Goal: Task Accomplishment & Management: Complete application form

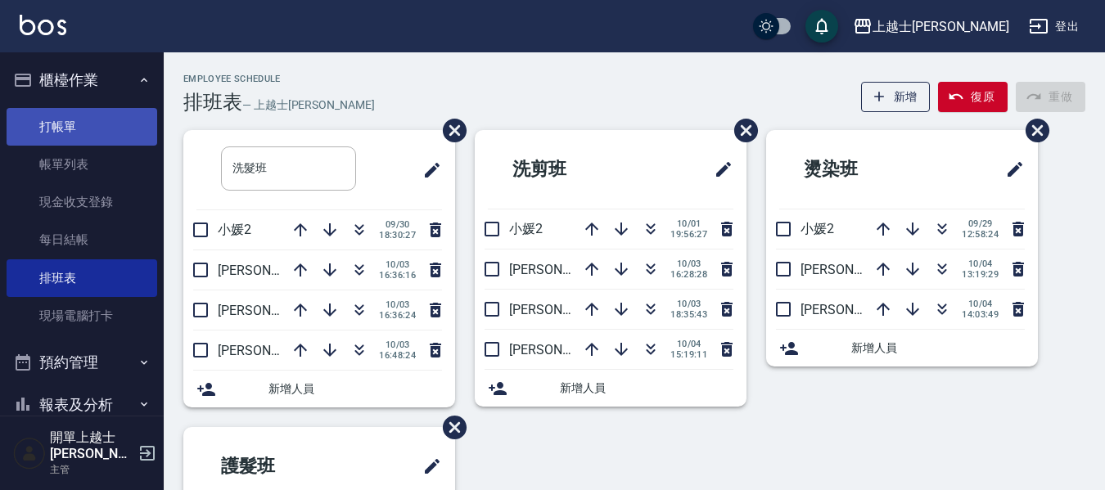
drag, startPoint x: 0, startPoint y: 0, endPoint x: 67, endPoint y: 128, distance: 144.2
click at [67, 128] on link "打帳單" at bounding box center [82, 127] width 151 height 38
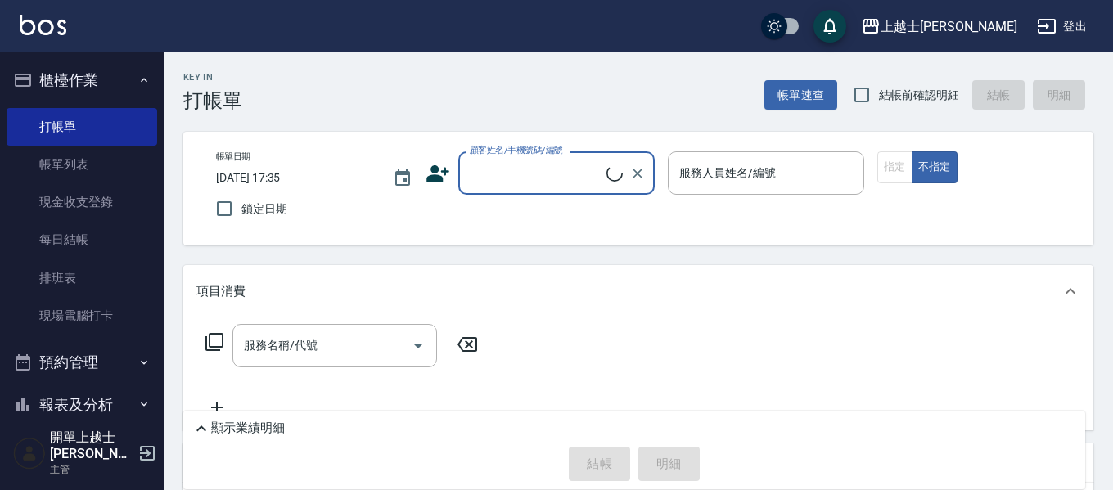
click at [537, 174] on input "顧客姓名/手機號碼/編號" at bounding box center [536, 173] width 141 height 29
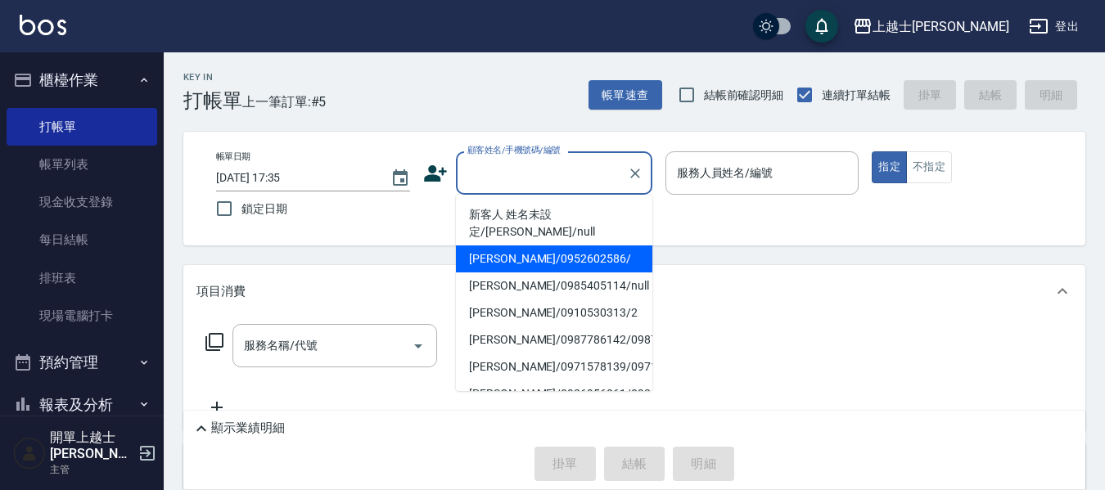
type input "[PERSON_NAME]/0985405114/null"
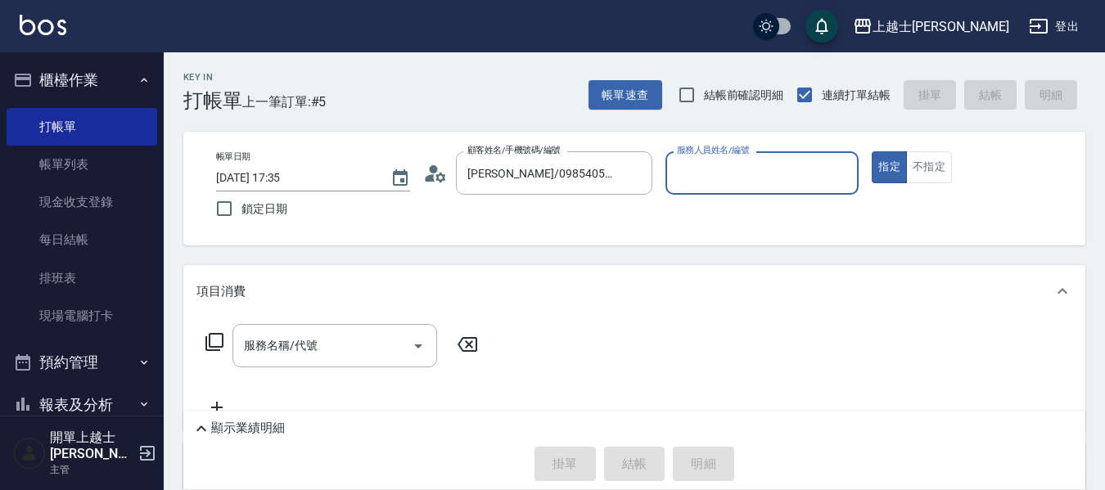
type input "[PERSON_NAME]-8"
click at [634, 178] on icon "Clear" at bounding box center [635, 173] width 16 height 16
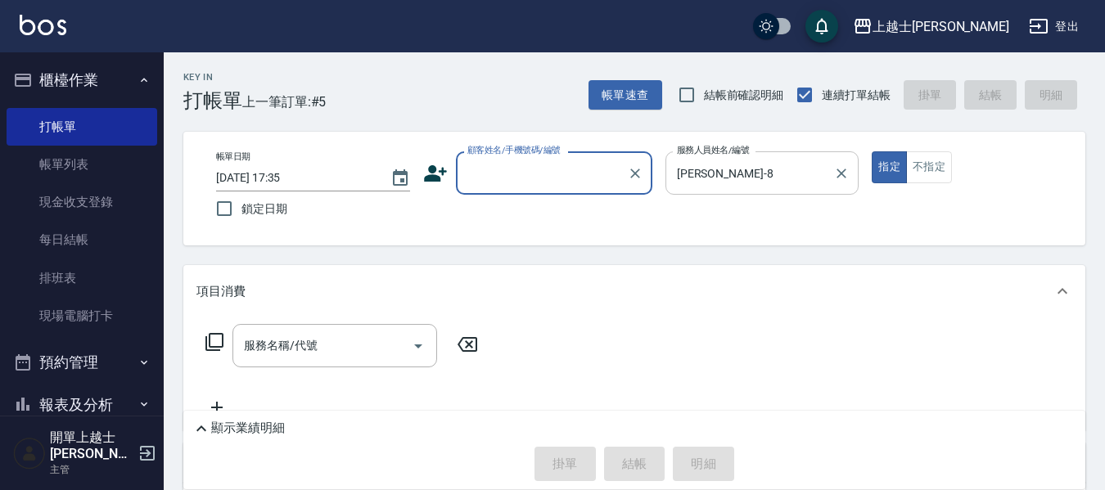
drag, startPoint x: 828, startPoint y: 174, endPoint x: 838, endPoint y: 178, distance: 10.4
click at [829, 174] on div "[PERSON_NAME]-8 服務人員姓名/編號" at bounding box center [762, 172] width 194 height 43
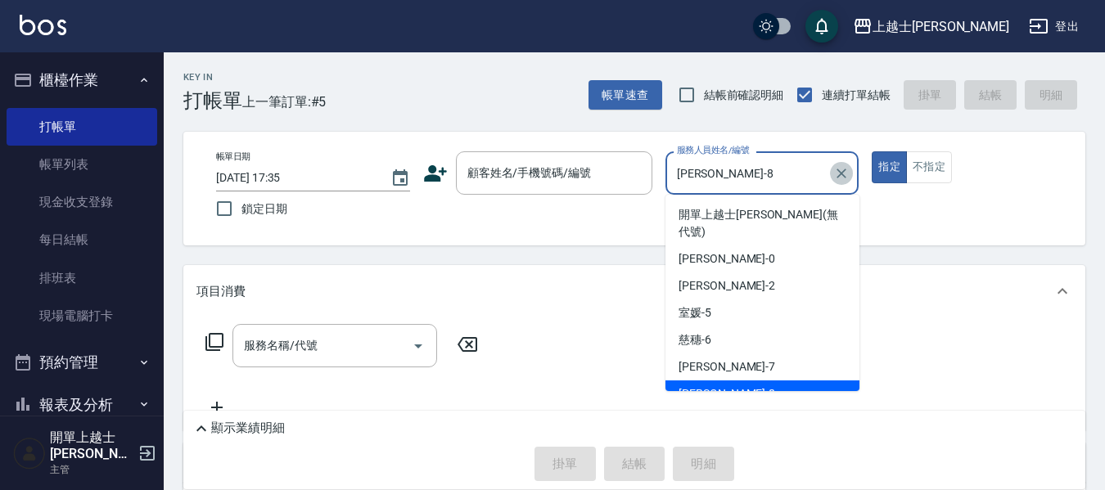
click at [838, 178] on icon "Clear" at bounding box center [842, 174] width 10 height 10
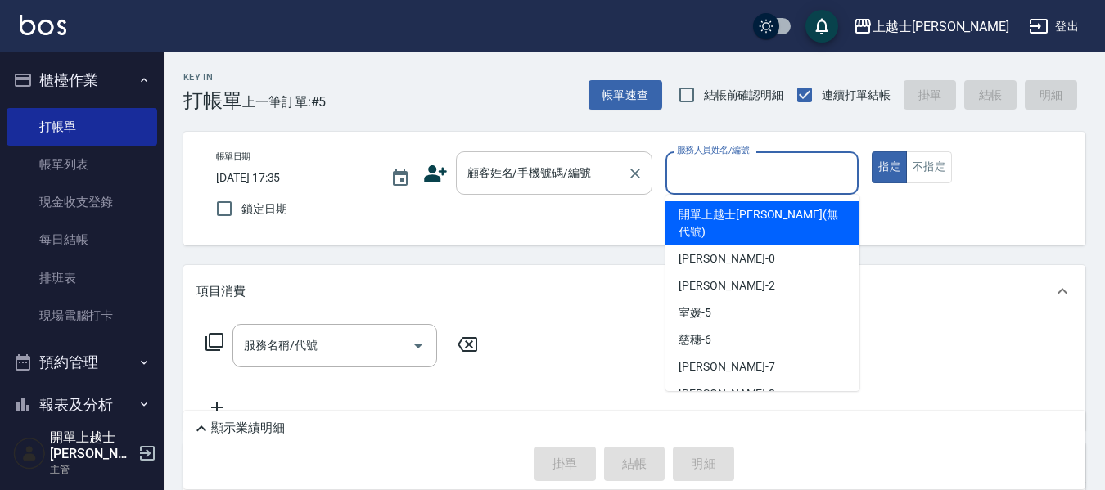
click at [532, 165] on div "顧客姓名/手機號碼/編號 顧客姓名/手機號碼/編號" at bounding box center [554, 172] width 196 height 43
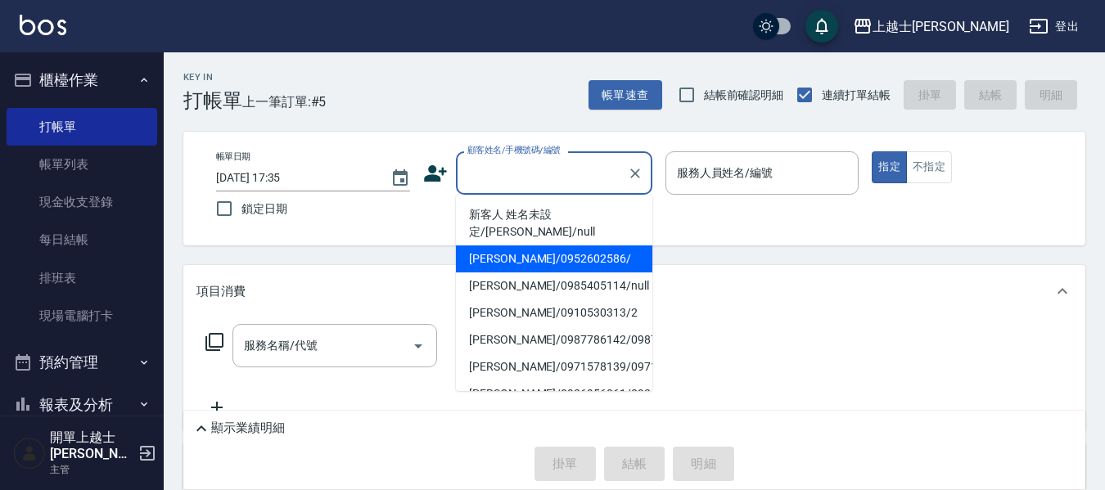
click at [509, 246] on li "[PERSON_NAME]/0952602586/" at bounding box center [554, 259] width 196 height 27
type input "[PERSON_NAME]/0952602586/"
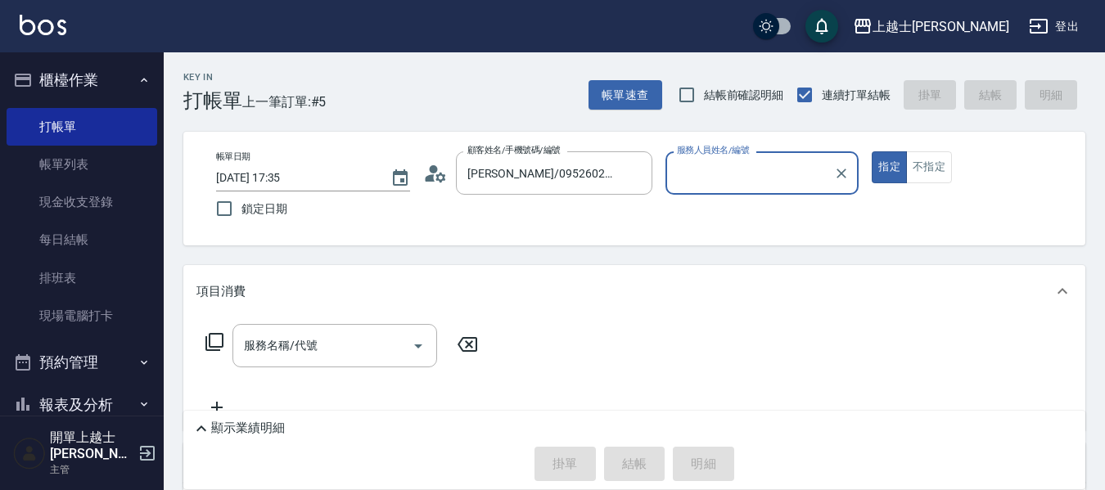
type input "[PERSON_NAME]-12"
click at [927, 169] on button "不指定" at bounding box center [929, 167] width 46 height 32
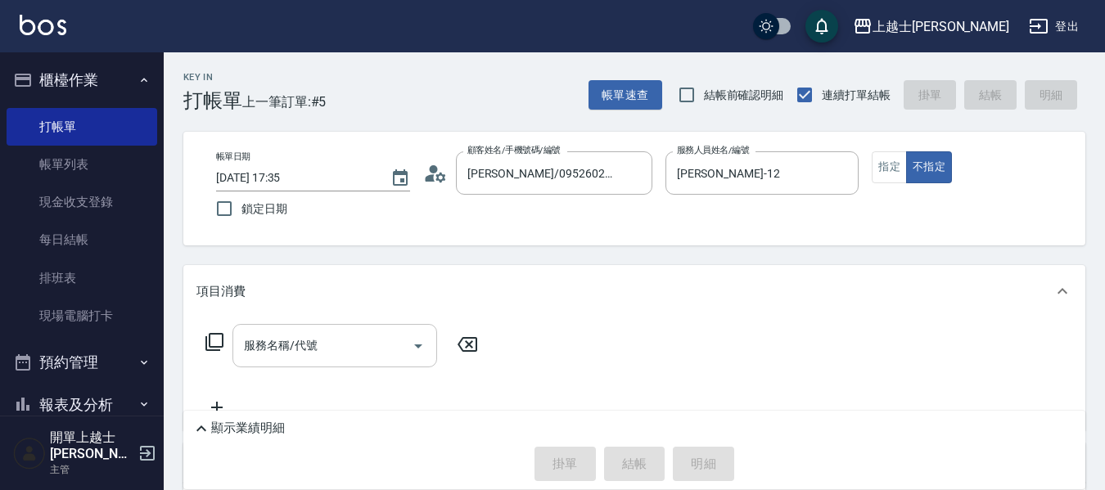
click at [293, 365] on div "服務名稱/代號" at bounding box center [334, 345] width 205 height 43
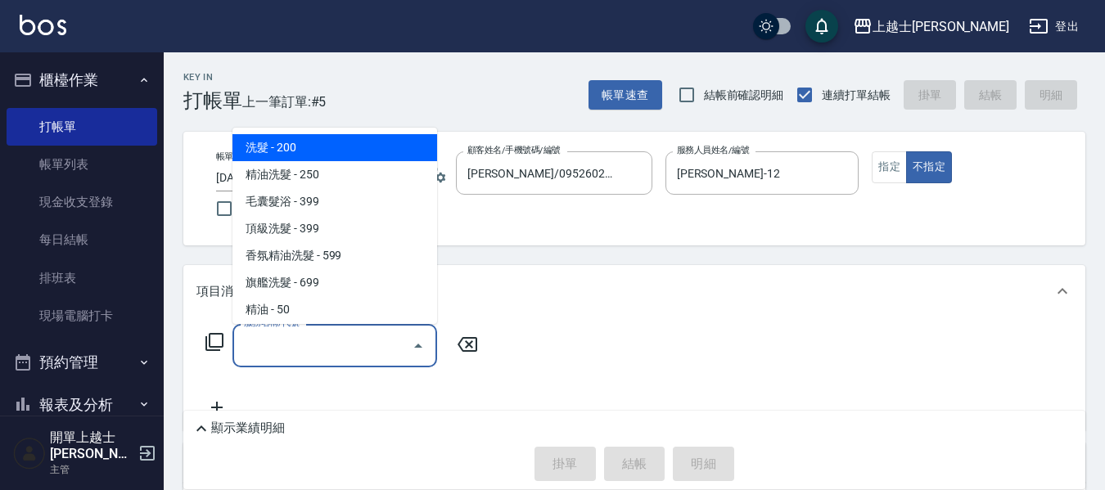
click at [218, 342] on icon at bounding box center [215, 342] width 20 height 20
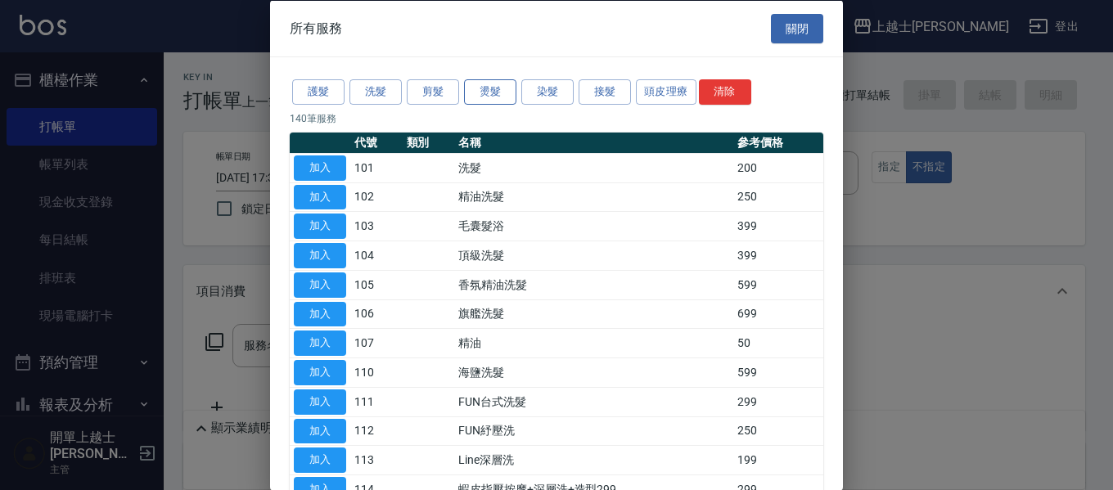
click at [503, 97] on button "燙髮" at bounding box center [490, 91] width 52 height 25
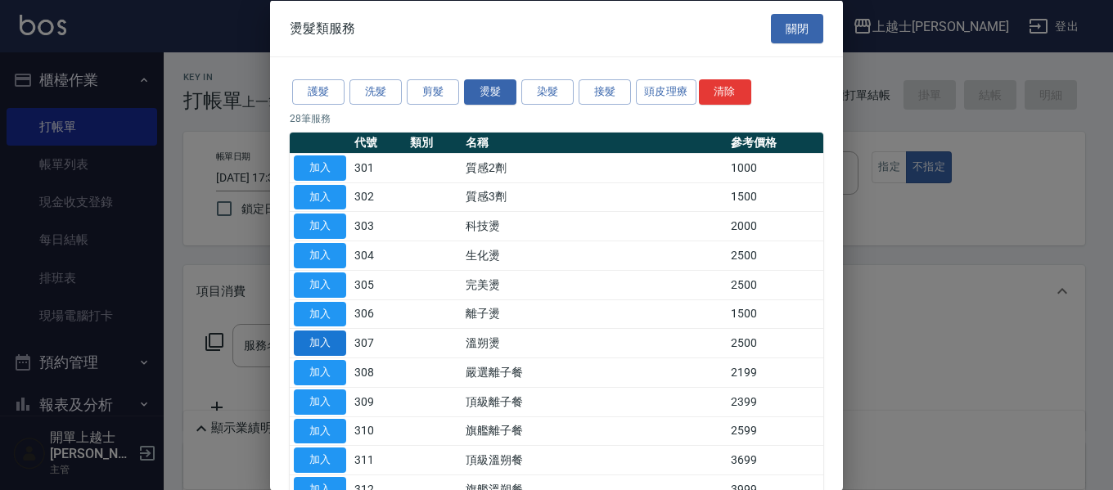
click at [309, 346] on button "加入" at bounding box center [320, 343] width 52 height 25
type input "溫朔燙(307)"
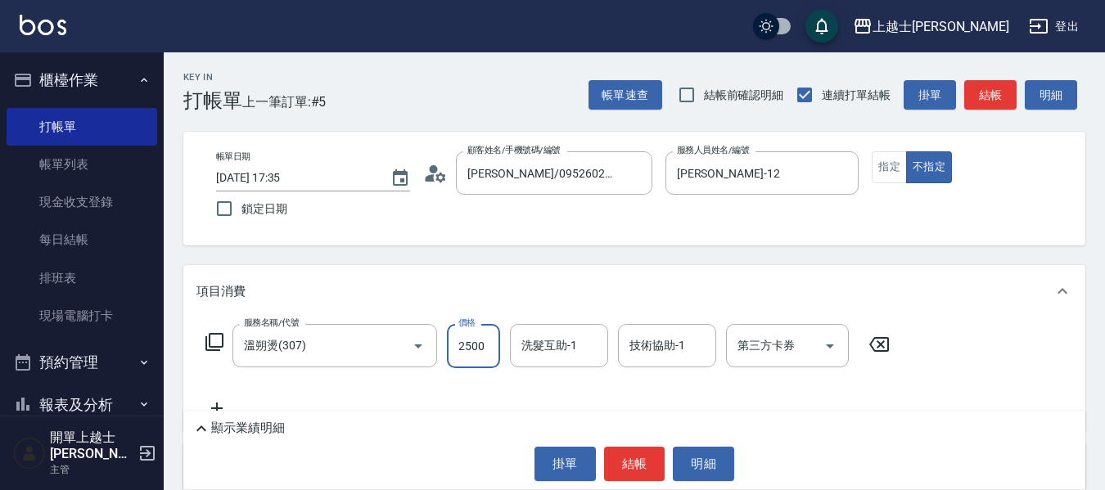
click at [462, 332] on input "2500" at bounding box center [473, 346] width 53 height 44
type input "2700"
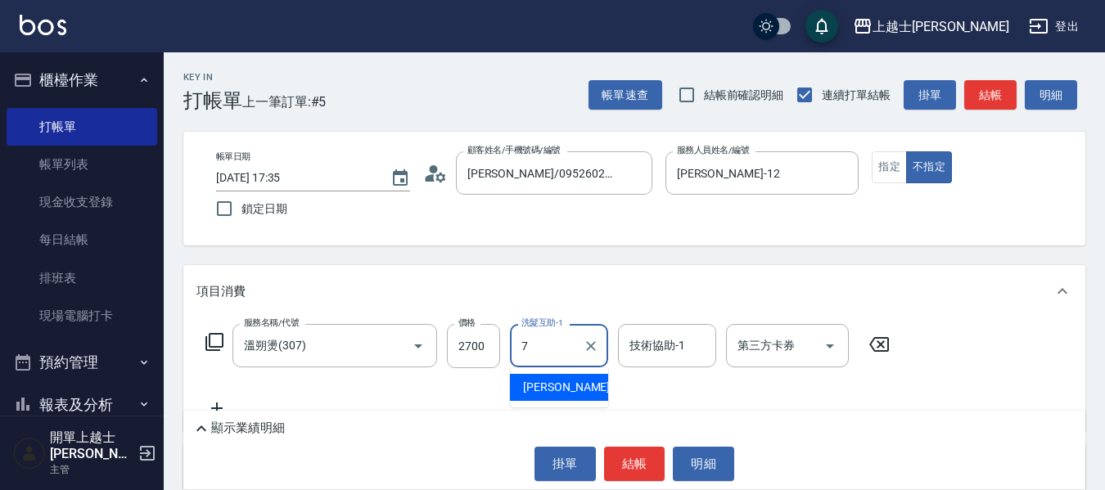
type input "[PERSON_NAME]-7"
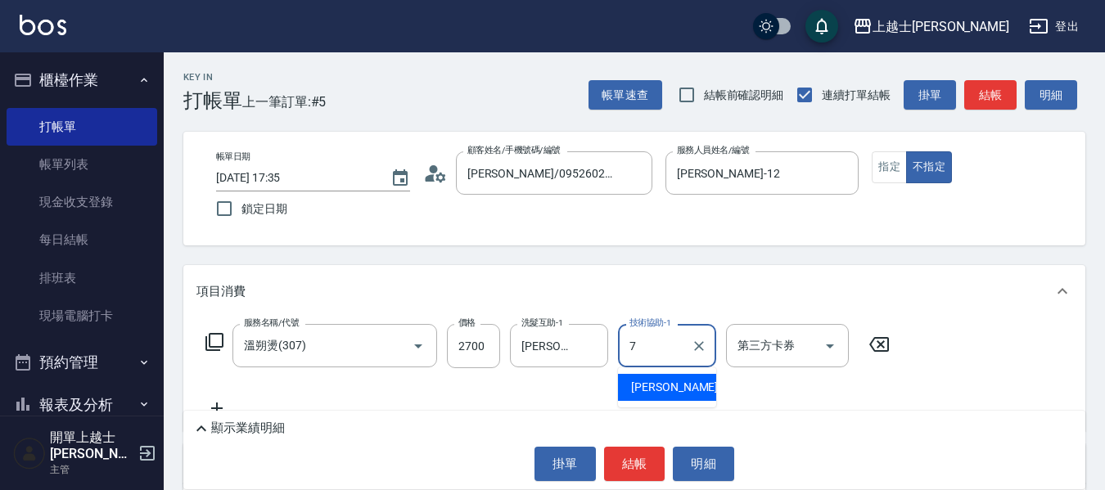
type input "[PERSON_NAME]-7"
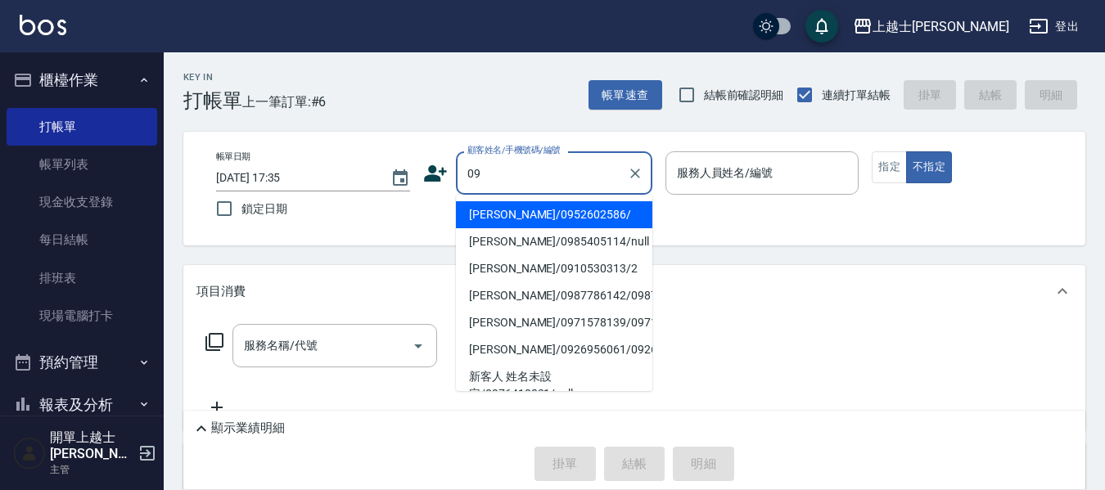
type input "[PERSON_NAME]/0952602586/"
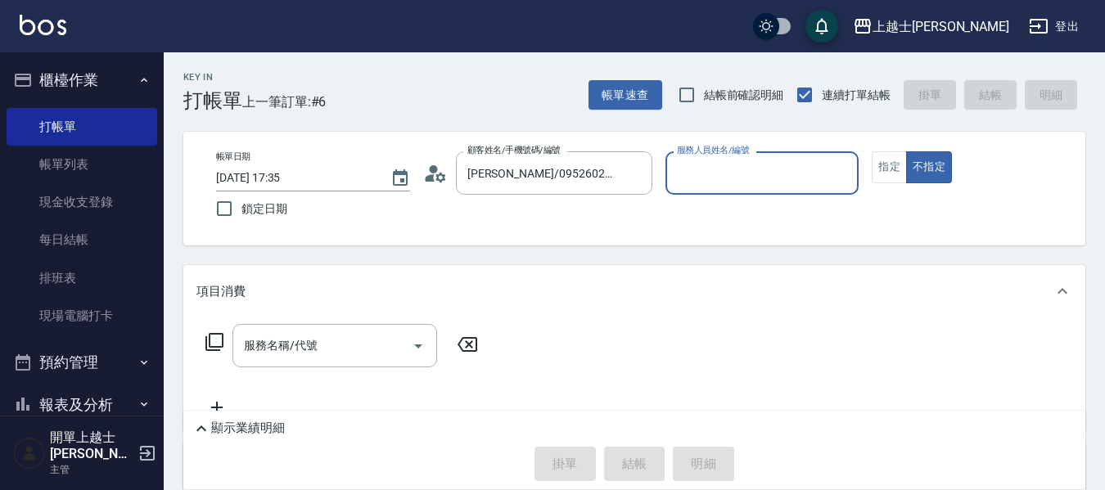
type input "[PERSON_NAME]-12"
click at [906, 151] on button "不指定" at bounding box center [929, 167] width 46 height 32
type button "false"
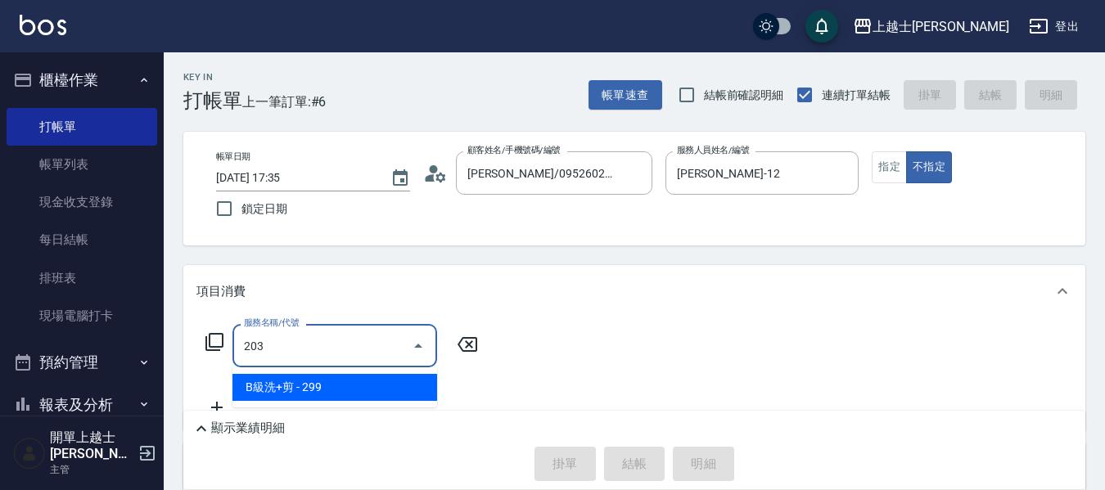
type input "B級洗+剪(203)"
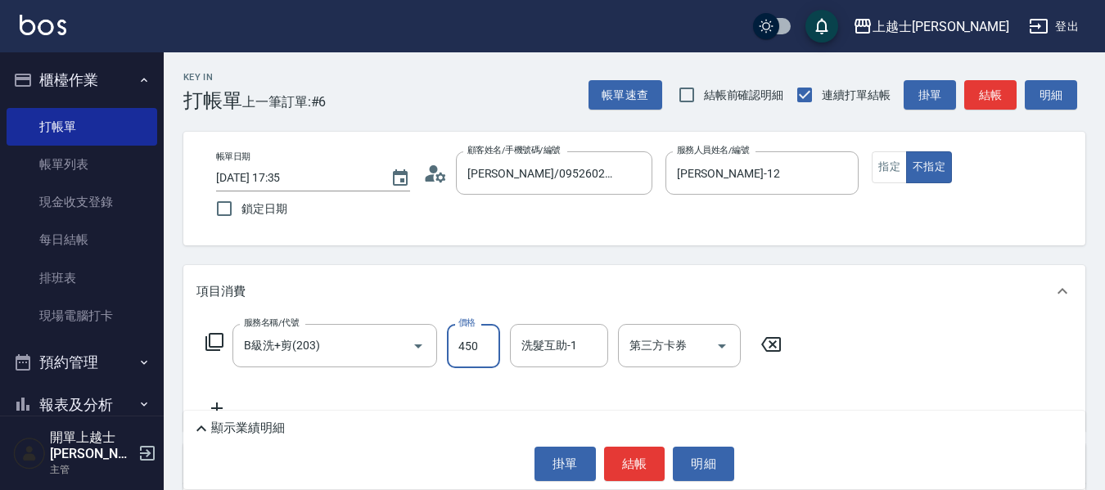
type input "450"
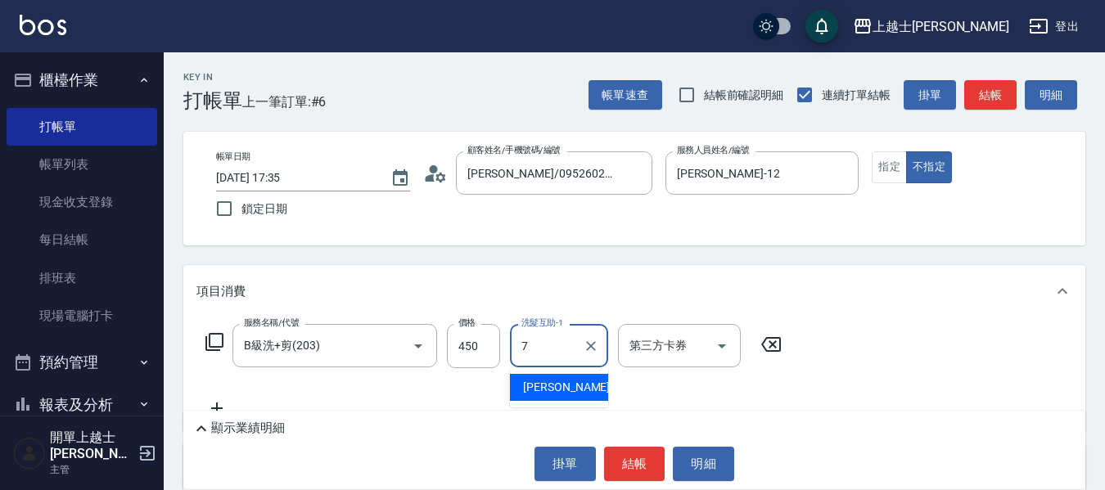
type input "[PERSON_NAME]-7"
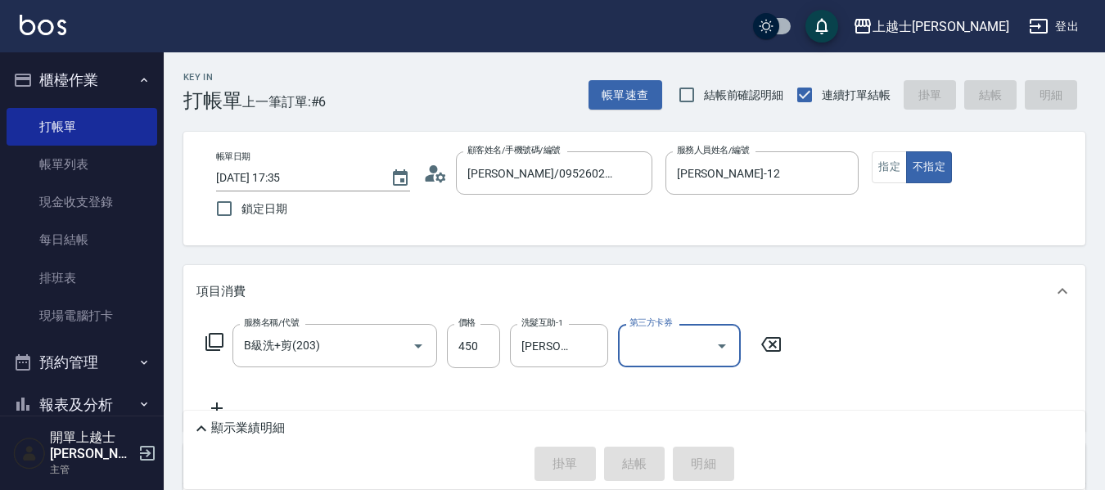
type input "[DATE] 17:36"
